Goal: Task Accomplishment & Management: Complete application form

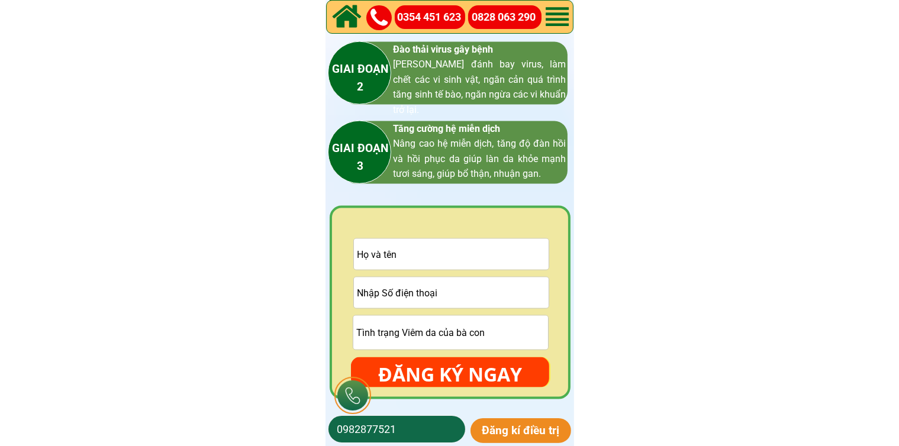
scroll to position [1776, 0]
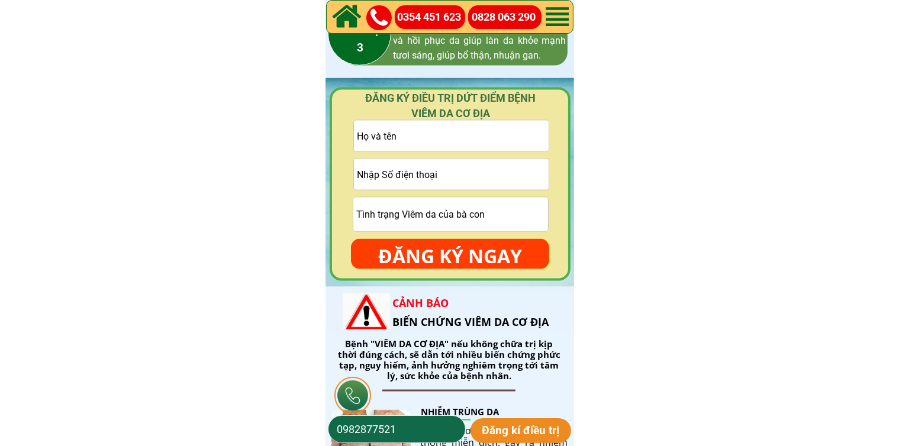
click at [438, 168] on input "tel" at bounding box center [451, 174] width 195 height 31
paste input "0978668398"
type input "0978668398"
click at [413, 140] on input "text" at bounding box center [451, 136] width 195 height 31
paste input "Quang Minh Nguyen"
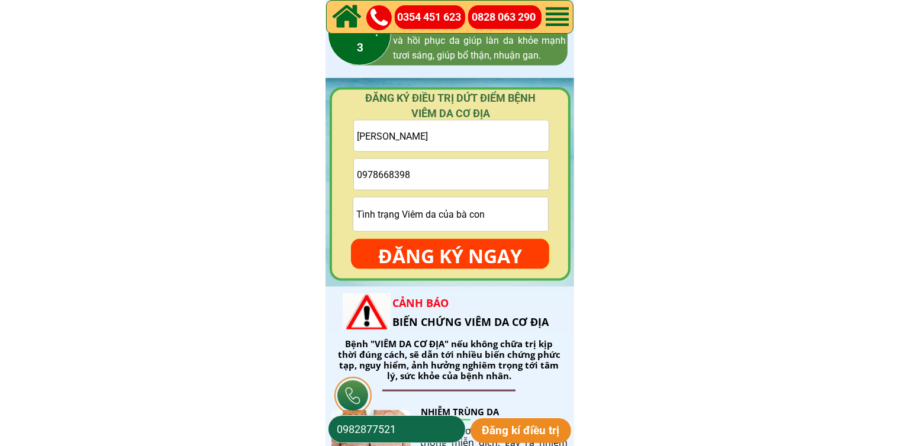
type input "Quang Minh Nguyen"
click at [429, 250] on p "ĐĂNG KÝ NGAY" at bounding box center [450, 256] width 198 height 34
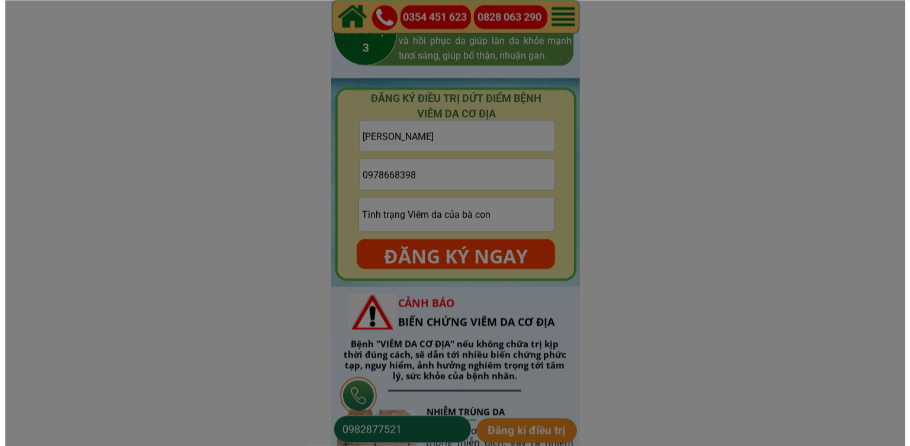
scroll to position [0, 0]
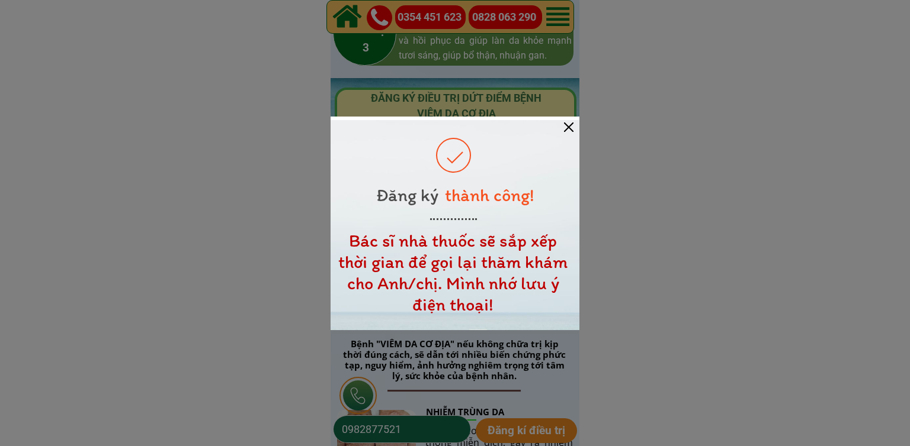
click at [571, 129] on div at bounding box center [568, 127] width 9 height 9
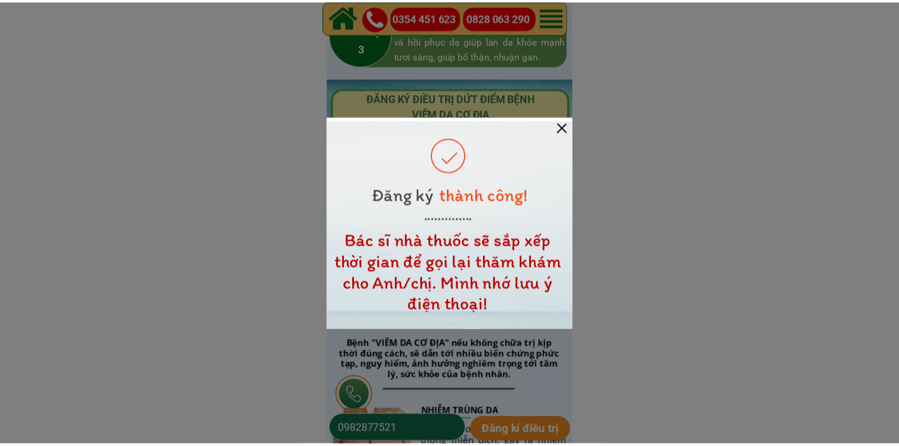
scroll to position [1776, 0]
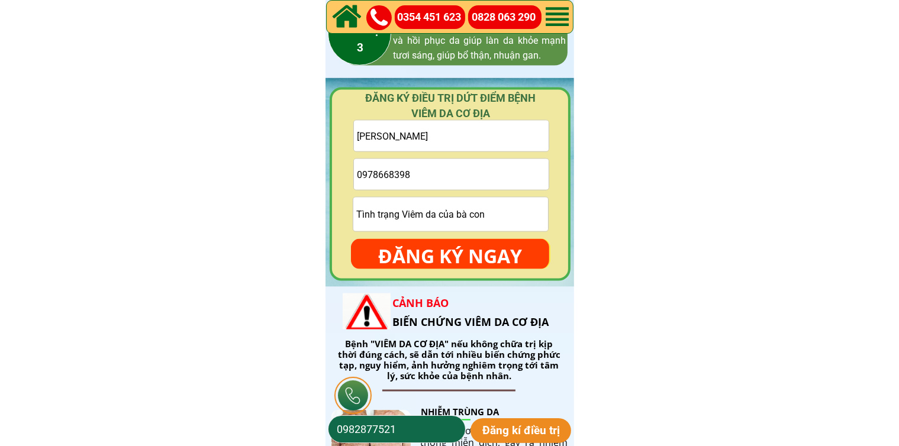
click at [498, 137] on input "Quang Minh Nguyen" at bounding box center [451, 136] width 195 height 31
paste input "Nguyễn Tuệ"
type input "Nguyễn Tuệ"
click at [457, 174] on input "tel" at bounding box center [451, 174] width 195 height 31
paste input "0376714276"
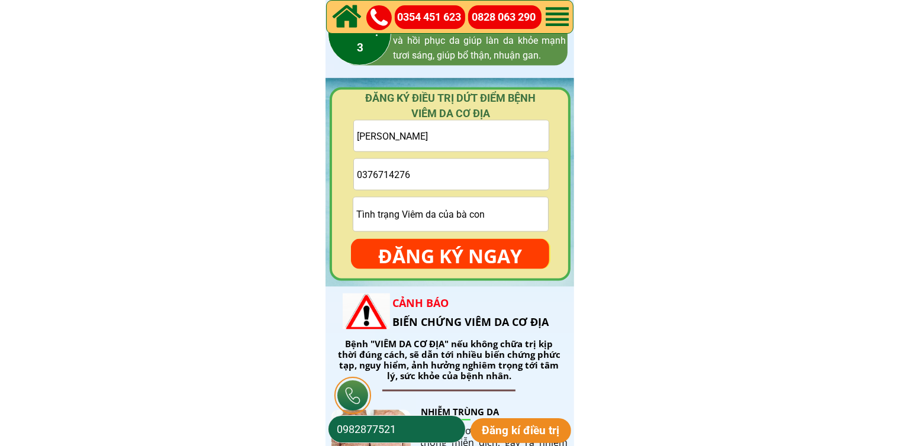
type input "0376714276"
click at [457, 208] on input "text" at bounding box center [451, 215] width 195 height 34
type input "cmt"
click at [470, 249] on p "ĐĂNG KÝ NGAY" at bounding box center [450, 256] width 198 height 34
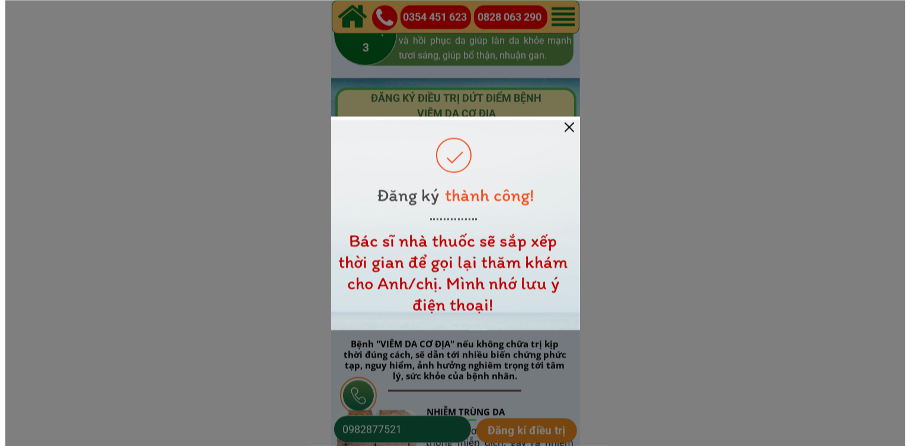
scroll to position [0, 0]
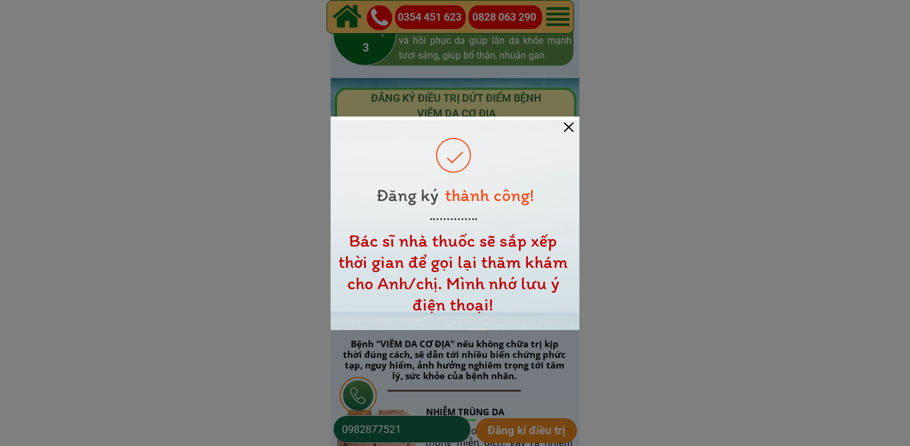
click at [565, 128] on div at bounding box center [568, 127] width 9 height 9
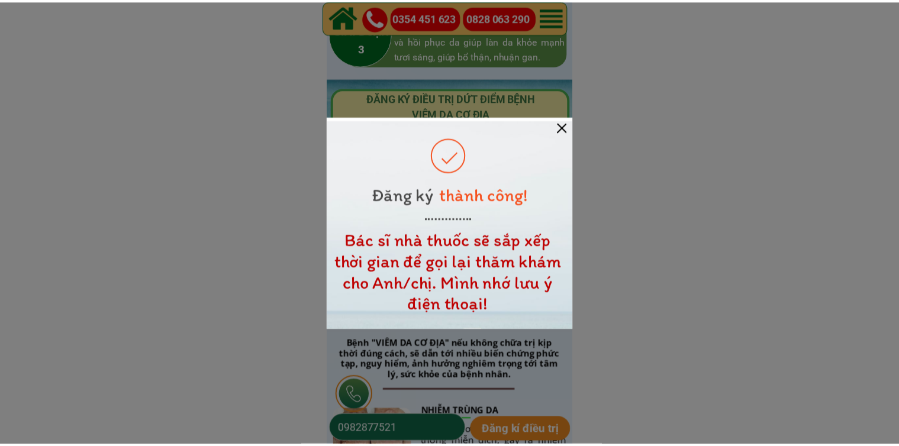
scroll to position [1776, 0]
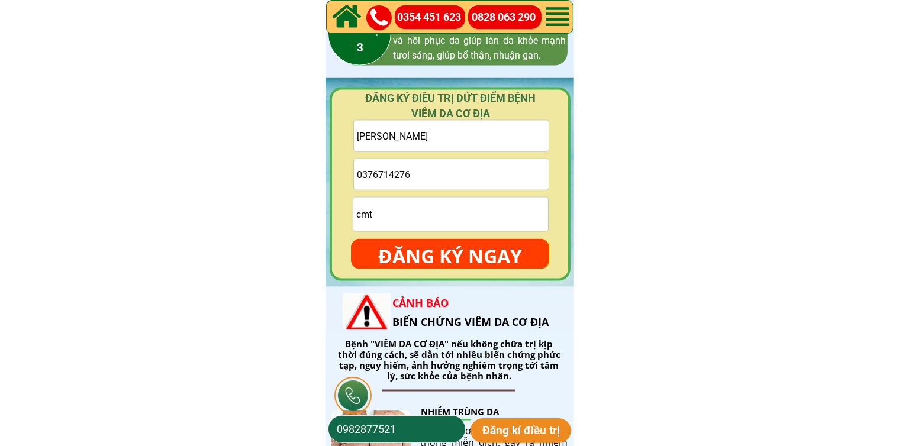
click at [474, 181] on input "0376714276" at bounding box center [451, 174] width 195 height 31
paste input "0329625168"
type input "0329625168"
click at [493, 134] on input "text" at bounding box center [451, 136] width 195 height 31
paste input "Lải Văn Tưởng"
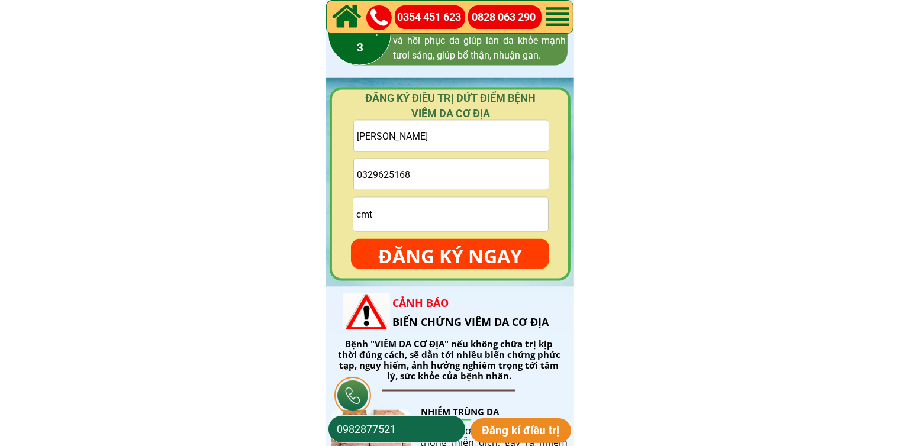
type input "Lải Văn Tưởng"
click at [465, 235] on form "Lải Văn Tưởng 0329625168 cmt ĐĂNG KÝ NGAY" at bounding box center [450, 194] width 198 height 149
click at [466, 216] on input "cmt" at bounding box center [451, 215] width 195 height 34
type input "cmt"
click at [487, 254] on p "ĐĂNG KÝ NGAY" at bounding box center [450, 256] width 198 height 34
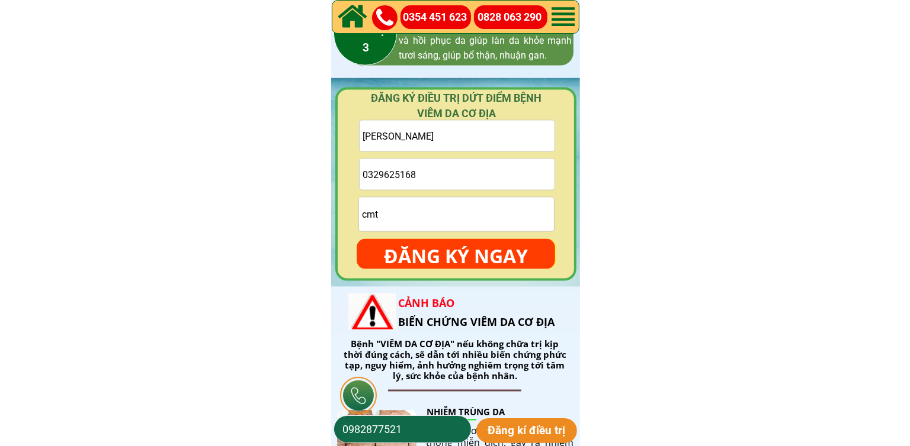
scroll to position [0, 0]
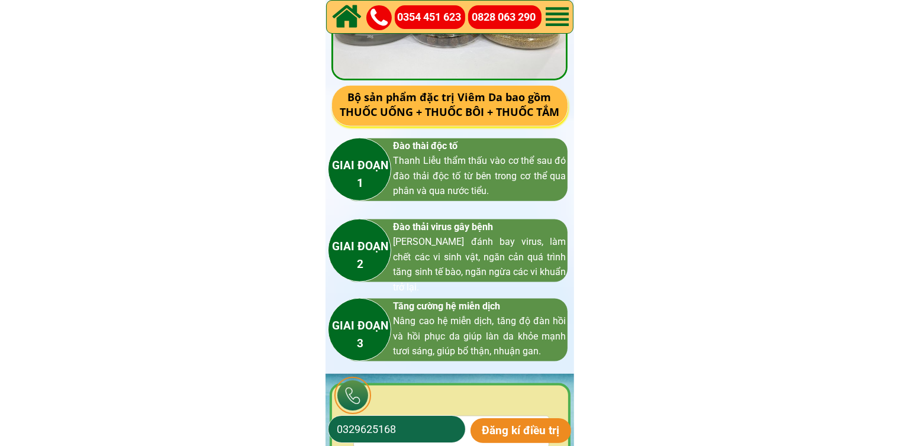
scroll to position [1776, 0]
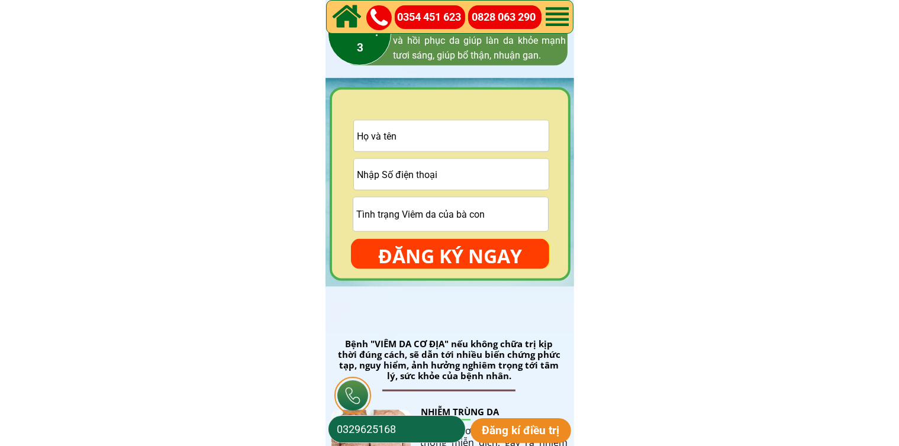
click at [478, 173] on input "tel" at bounding box center [451, 174] width 195 height 31
paste input "0342075375"
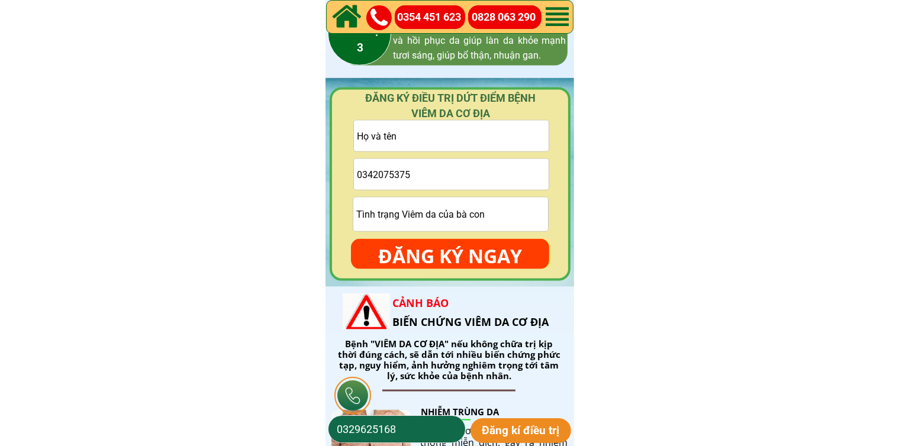
type input "0342075375"
click at [493, 130] on input "text" at bounding box center [451, 136] width 195 height 31
paste input "[PERSON_NAME]"
type input "[PERSON_NAME]"
click at [458, 222] on input "text" at bounding box center [451, 215] width 195 height 34
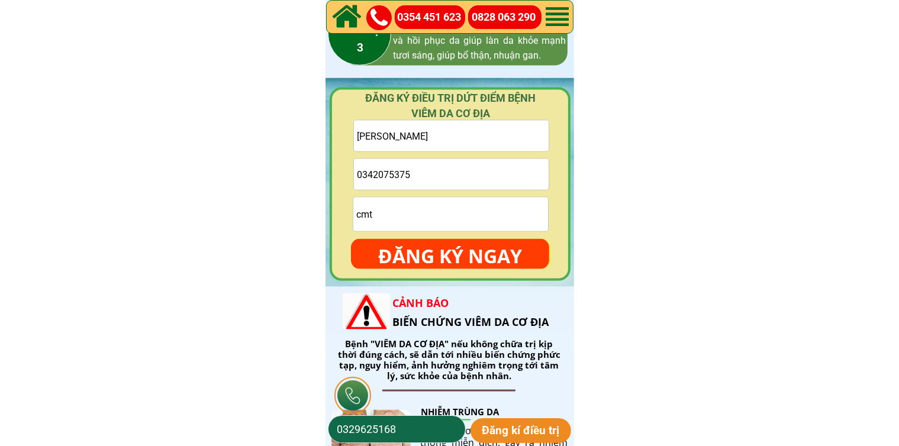
type input "cmt"
click at [478, 253] on p "ĐĂNG KÝ NGAY" at bounding box center [450, 256] width 198 height 34
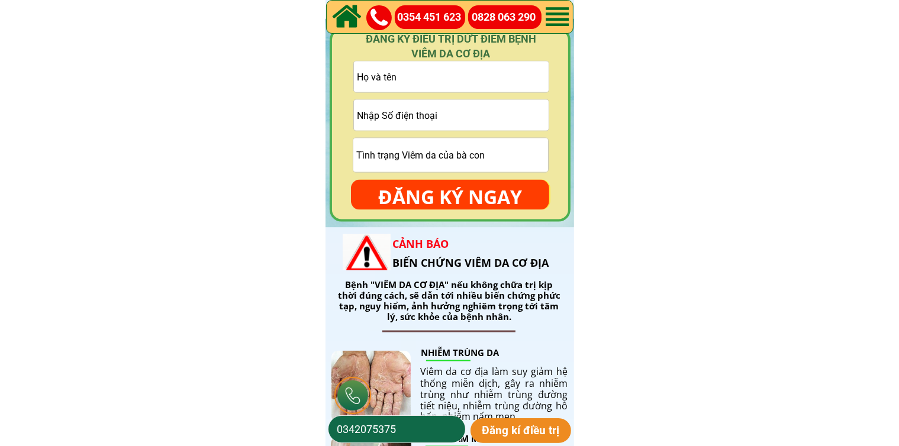
scroll to position [1717, 0]
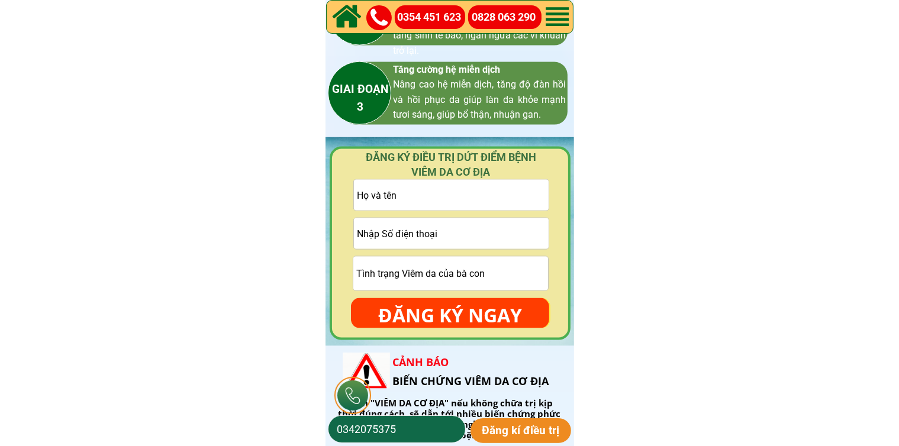
paste input "Mình để lại số điện thoại bác sĩ nhà thuốc sẽ gọi lại thăm khám và báo giá cho …"
type input "Mình để lại số điện thoại bác sĩ nhà thuốc sẽ gọi lại thăm khám và báo giá cho …"
drag, startPoint x: 447, startPoint y: 208, endPoint x: 462, endPoint y: 204, distance: 15.2
click at [452, 201] on input "Mình để lại số điện thoại bác sĩ nhà thuốc sẽ gọi lại thăm khám và báo giá cho …" at bounding box center [451, 195] width 195 height 31
